Goal: Find specific page/section: Find specific page/section

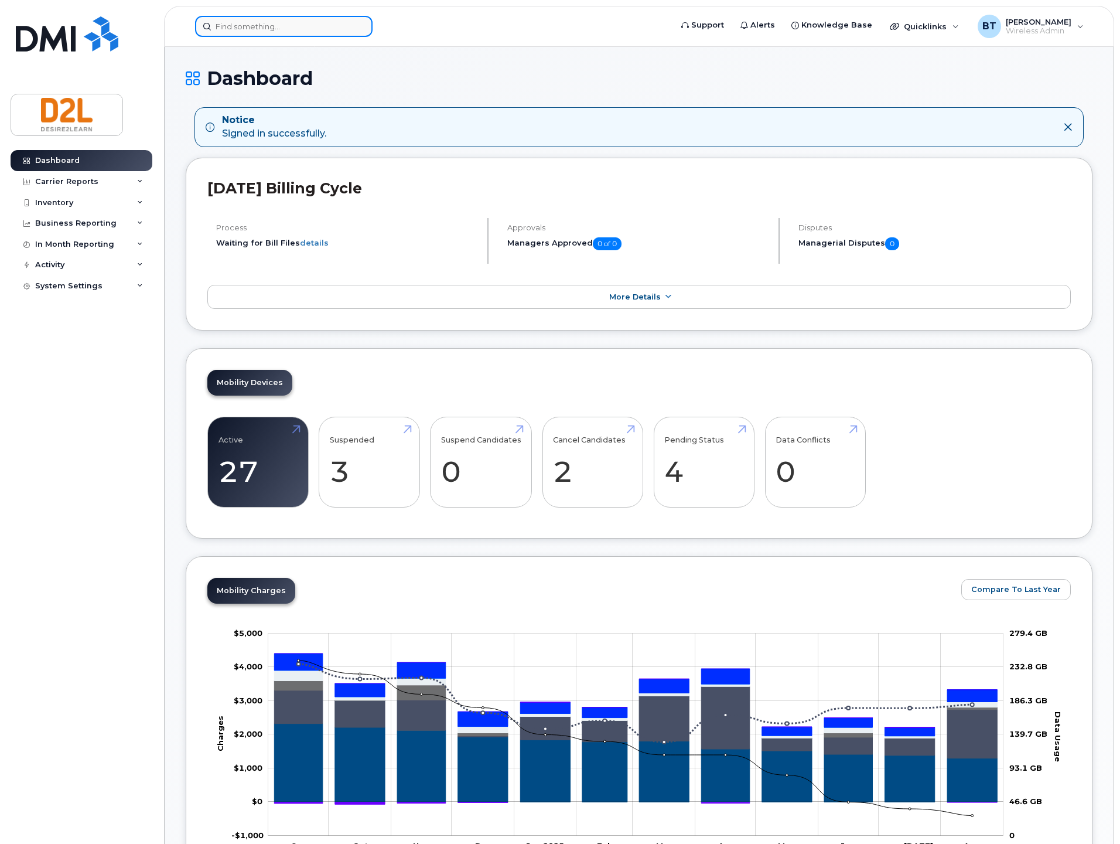
click at [286, 19] on input at bounding box center [283, 26] width 177 height 21
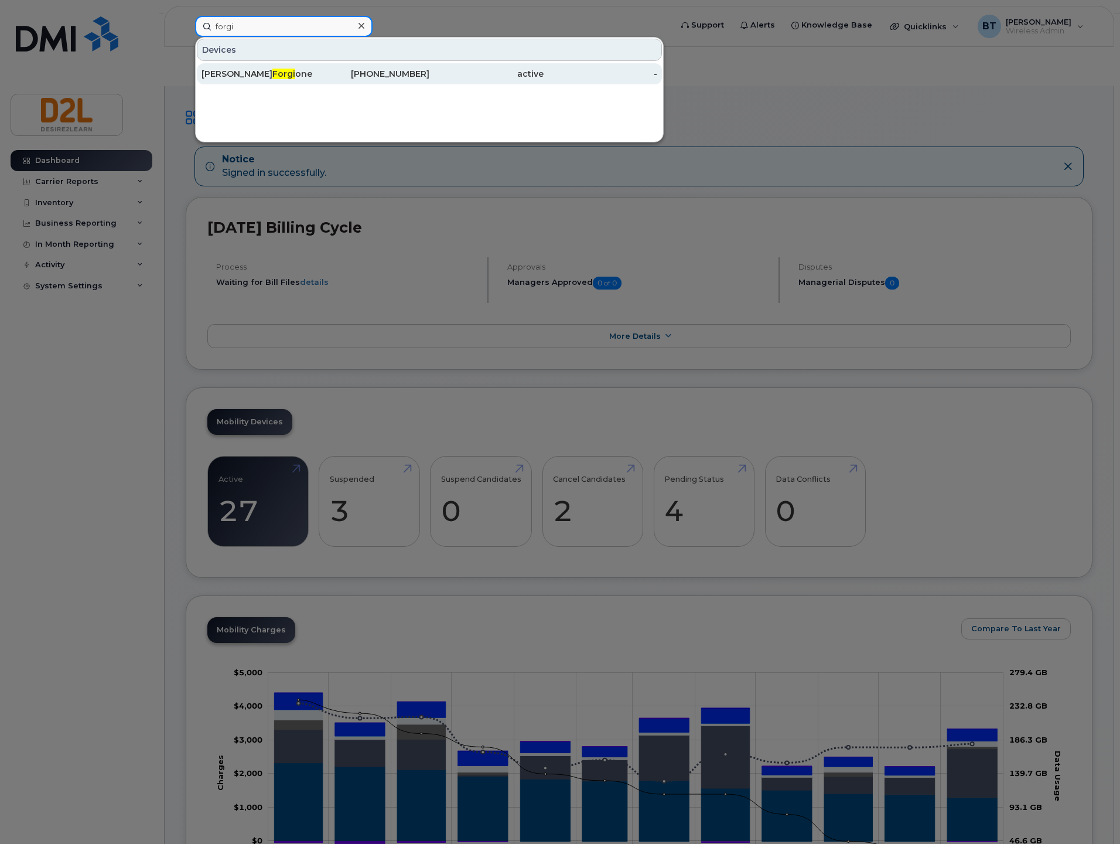
type input "forgi"
click at [305, 69] on div "[PERSON_NAME] one" at bounding box center [259, 74] width 114 height 12
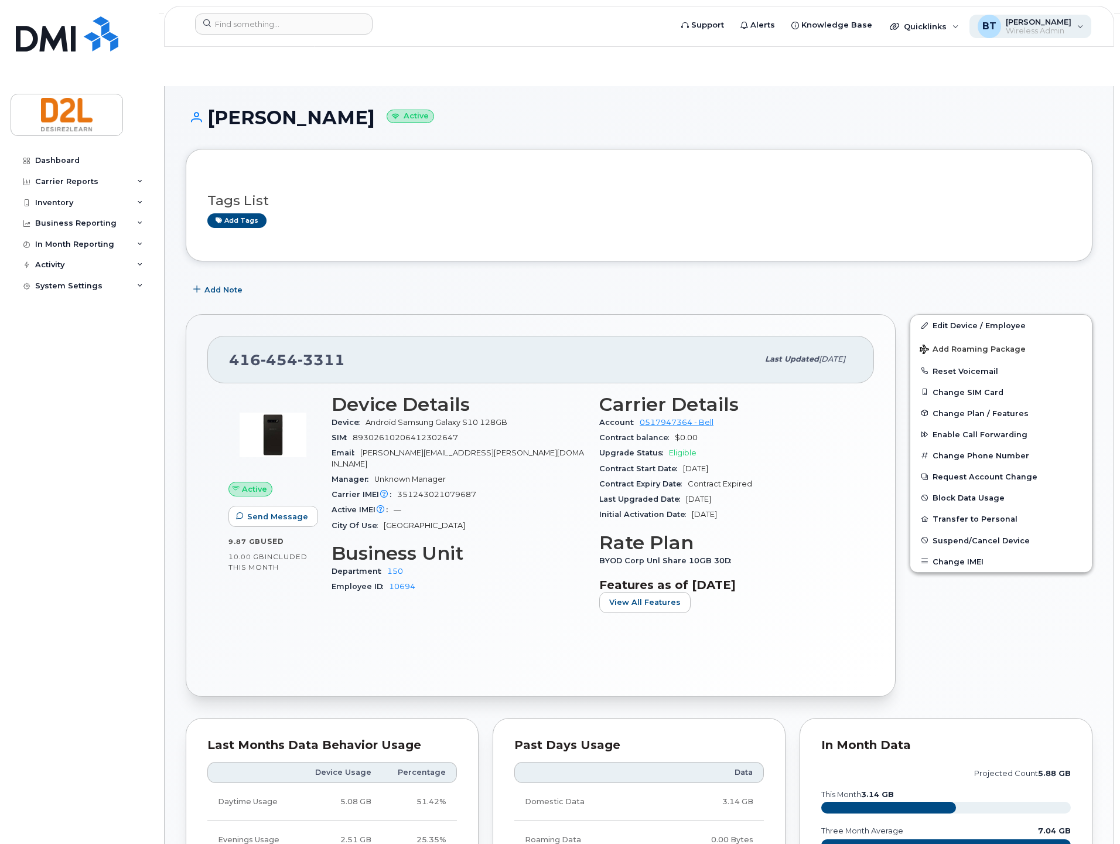
click at [1035, 37] on div "BT Bill Trick Wireless Admin" at bounding box center [1030, 26] width 122 height 23
click at [964, 112] on div "Sign out" at bounding box center [1006, 116] width 169 height 22
